Goal: Book appointment/travel/reservation

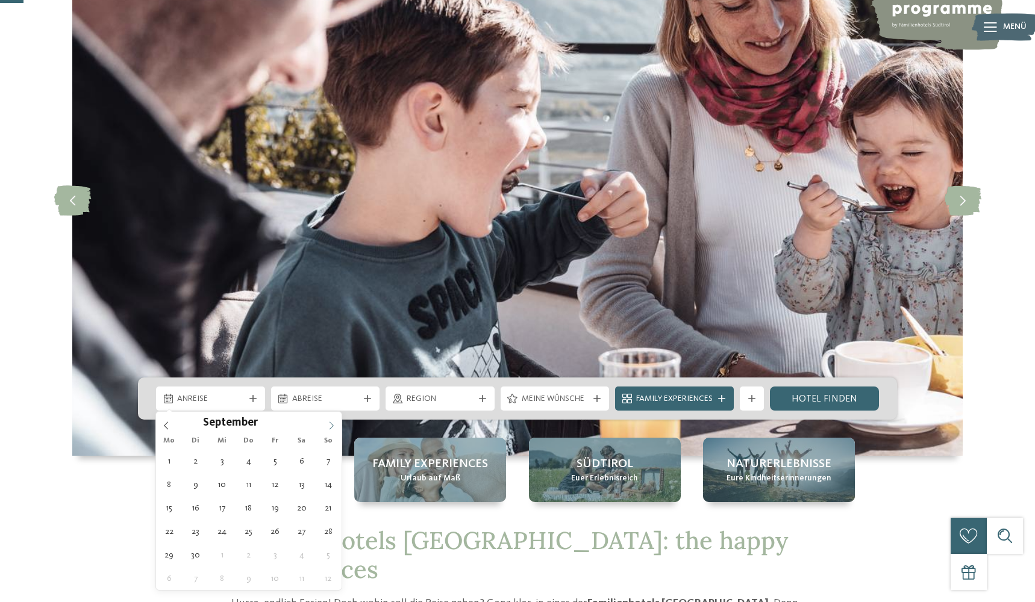
click at [329, 426] on icon at bounding box center [331, 426] width 8 height 8
click at [330, 426] on icon at bounding box center [331, 426] width 8 height 8
type div "27.12.2025"
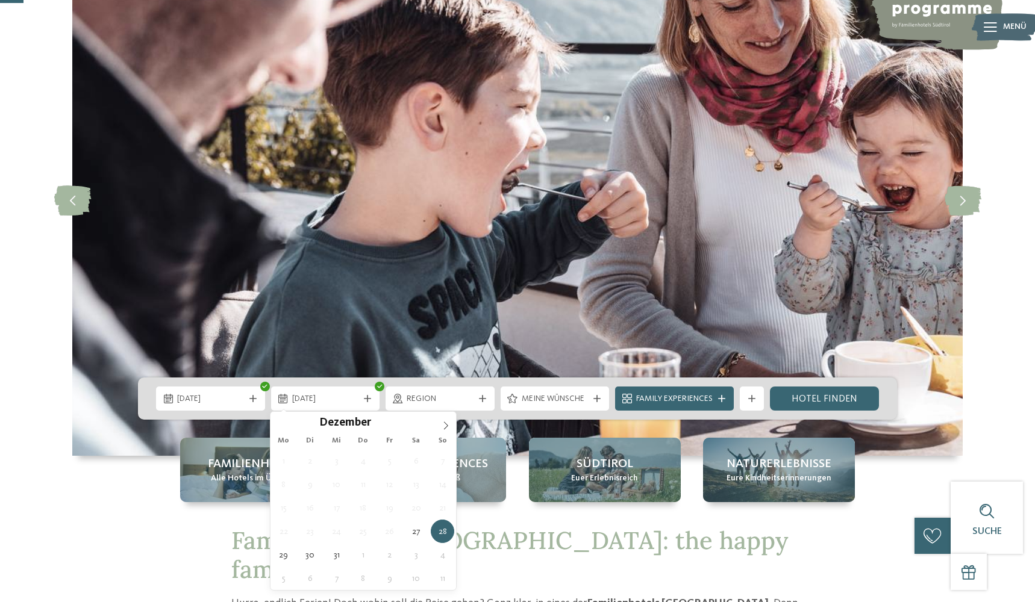
type div "03.01.2026"
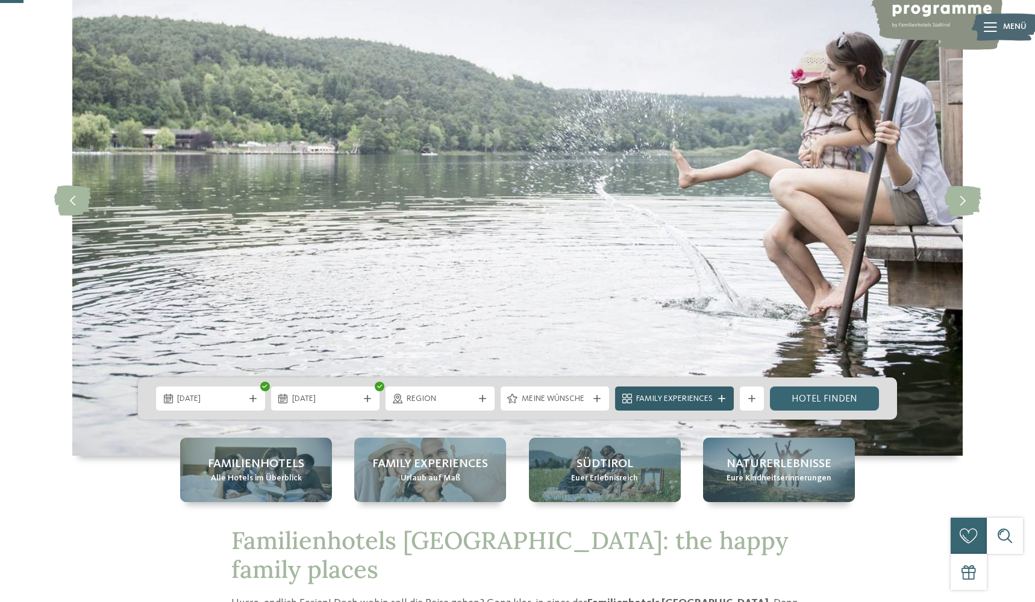
click at [716, 401] on div at bounding box center [721, 398] width 12 height 7
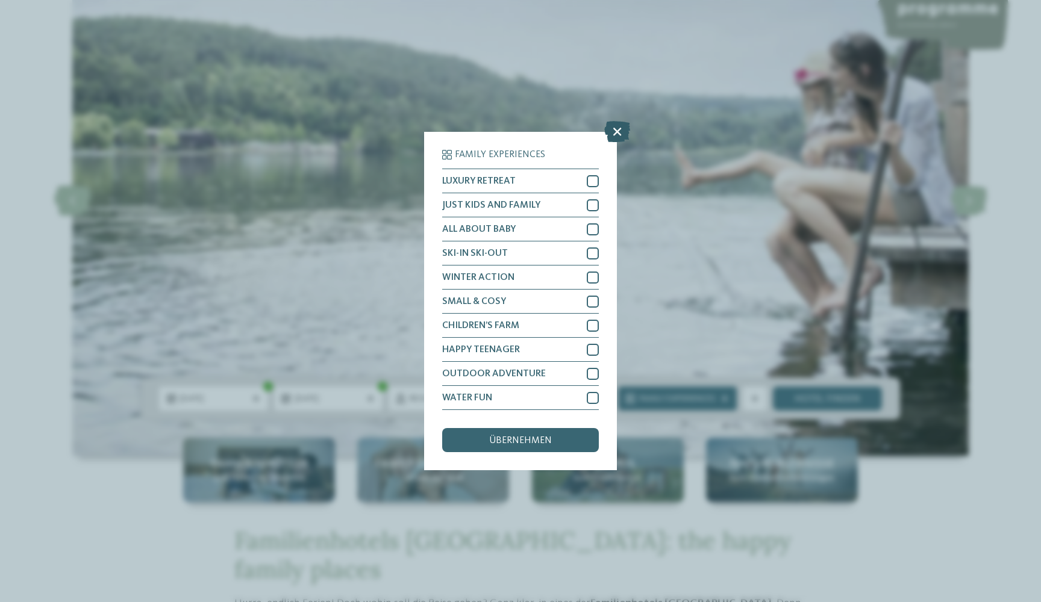
click at [609, 121] on icon at bounding box center [617, 131] width 26 height 21
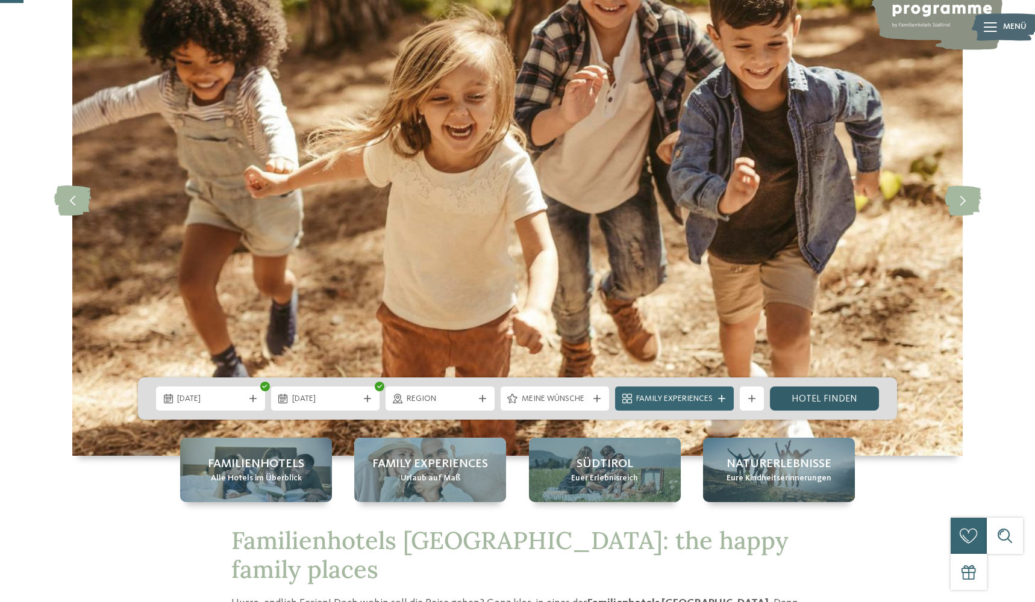
click at [806, 397] on link "Hotel finden" at bounding box center [824, 399] width 109 height 24
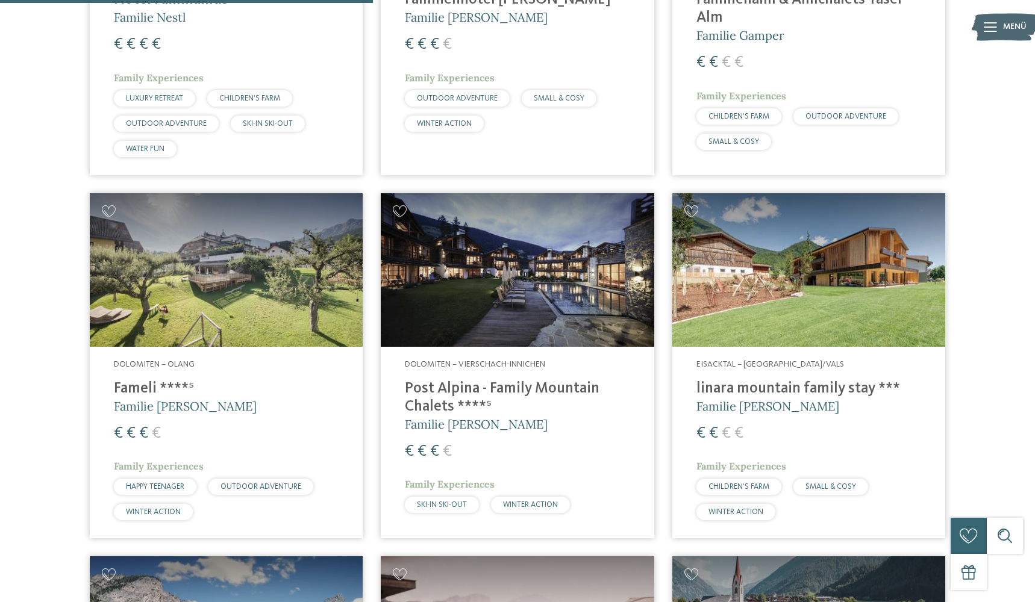
scroll to position [1063, 0]
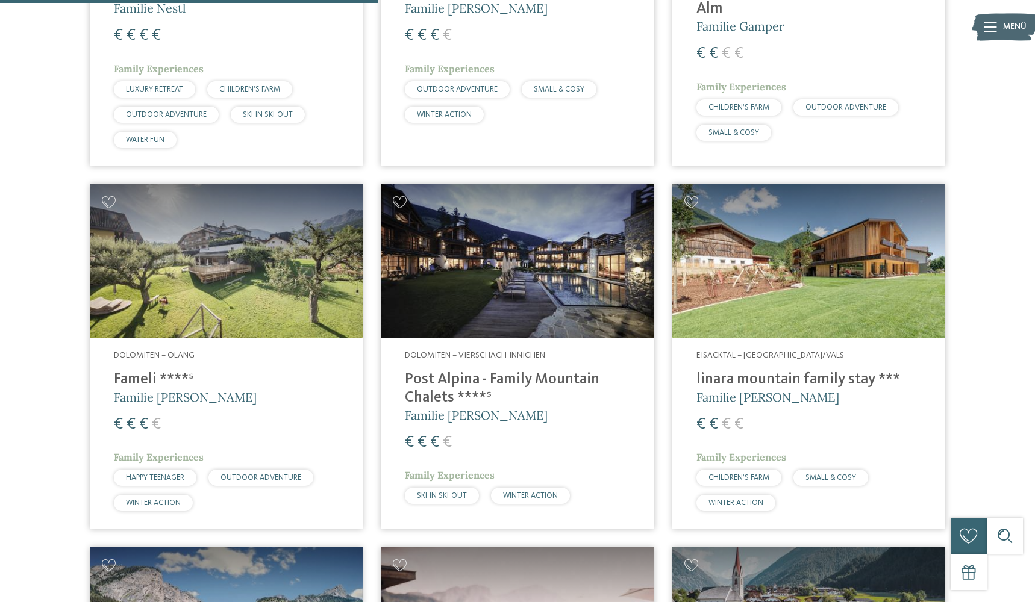
click at [134, 373] on h4 "Fameli ****ˢ" at bounding box center [226, 380] width 225 height 18
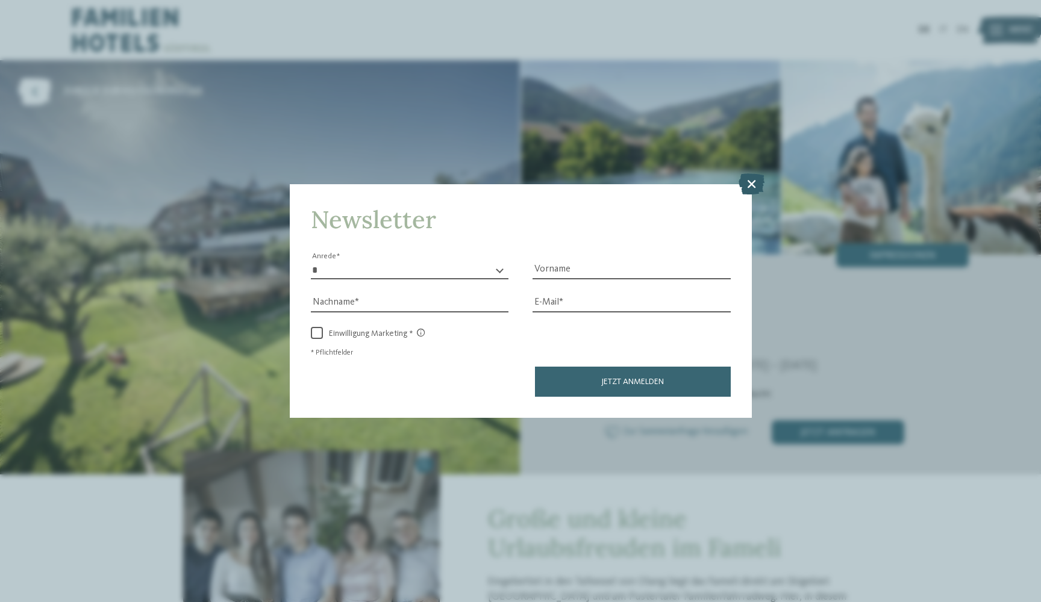
click at [744, 173] on icon at bounding box center [751, 183] width 26 height 21
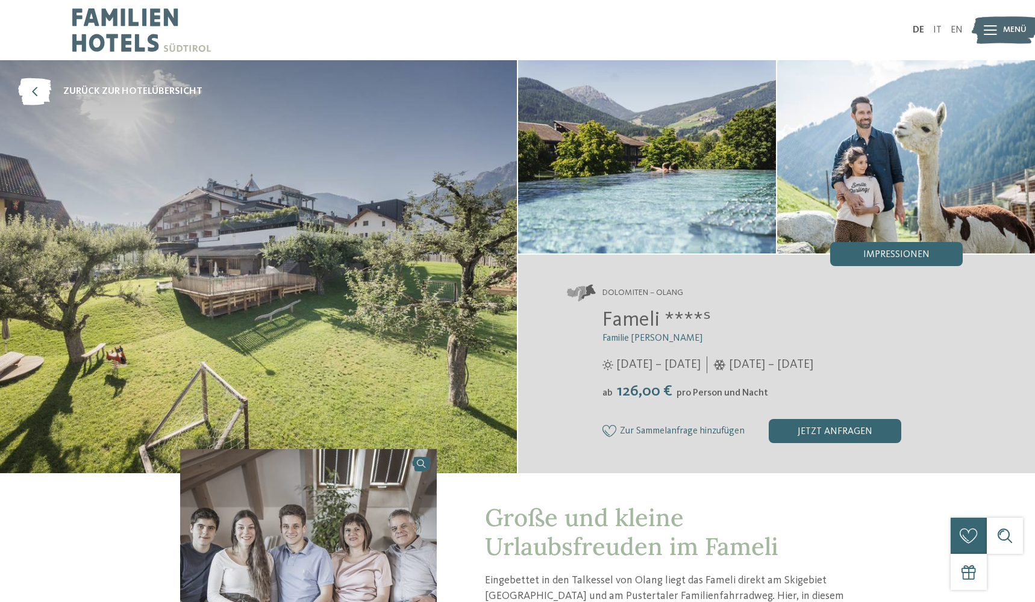
scroll to position [8, 0]
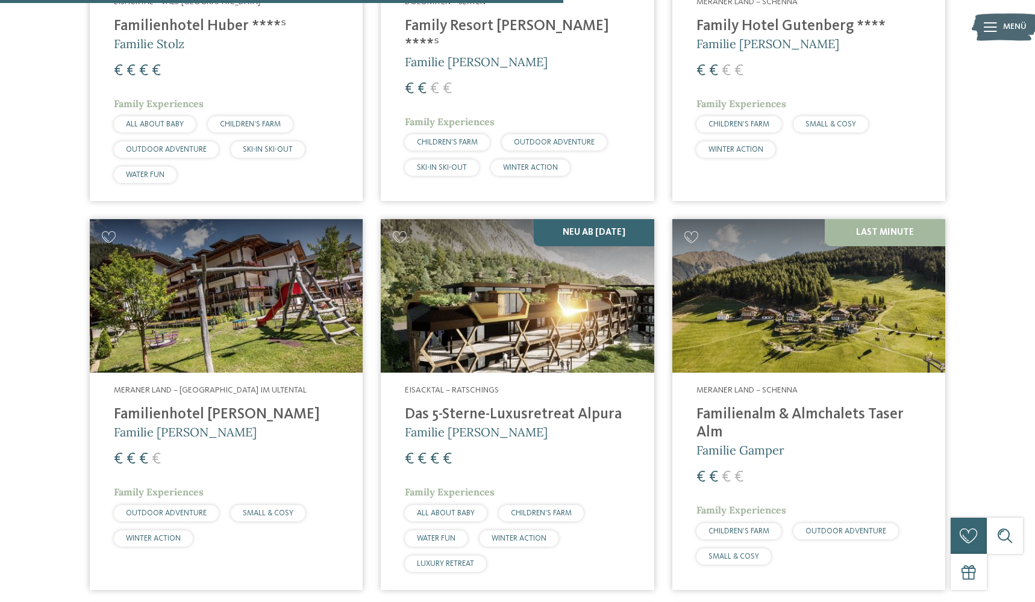
scroll to position [2168, 0]
click at [528, 405] on h4 "Das 5-Sterne-Luxusretreat Alpura" at bounding box center [517, 414] width 225 height 18
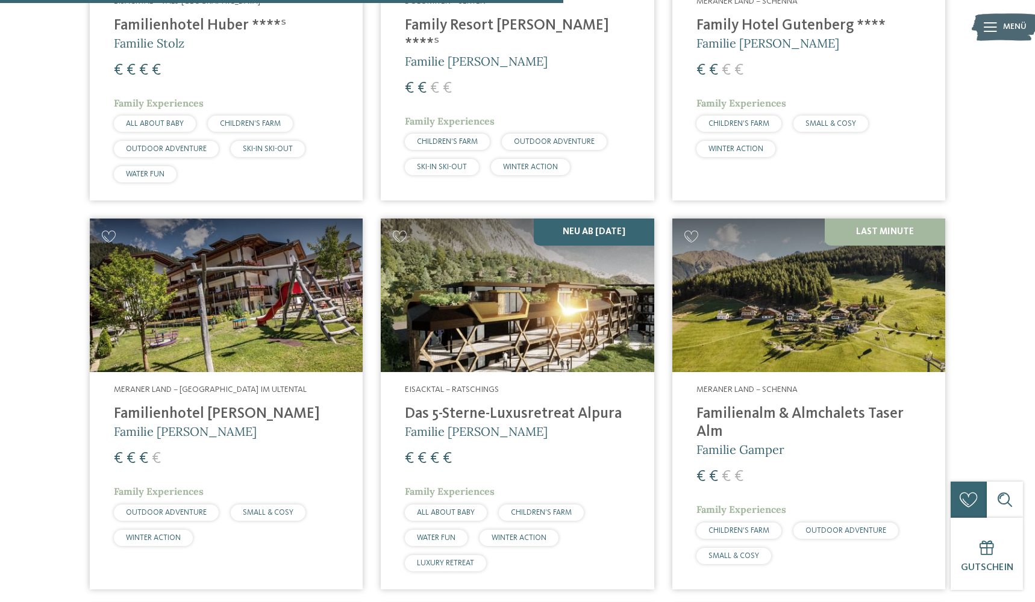
click at [435, 424] on span "Familie [PERSON_NAME]" at bounding box center [476, 431] width 143 height 15
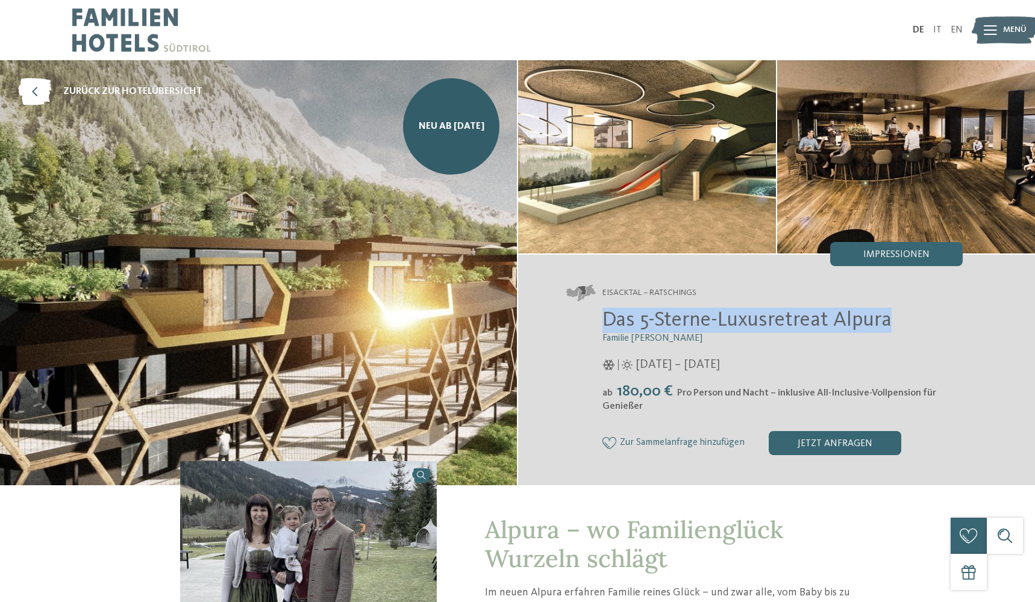
drag, startPoint x: 605, startPoint y: 320, endPoint x: 891, endPoint y: 323, distance: 286.1
click at [895, 323] on h2 "Das 5-Sterne-Luxusretreat Alpura" at bounding box center [782, 320] width 360 height 25
copy span "Das 5-Sterne-Luxusretreat Alpura"
